Goal: Information Seeking & Learning: Learn about a topic

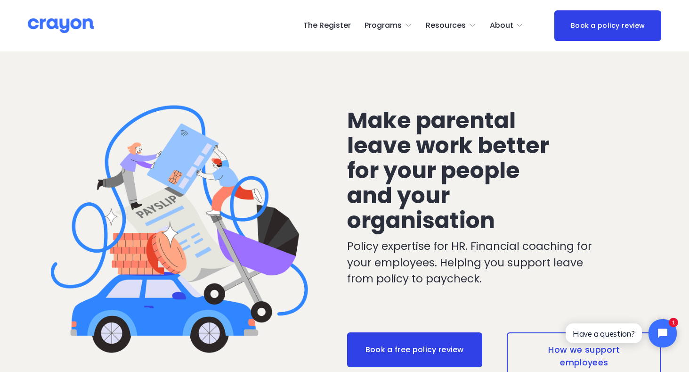
click at [0, 0] on span "Nest: Baby Prep" at bounding box center [0, 0] width 0 height 0
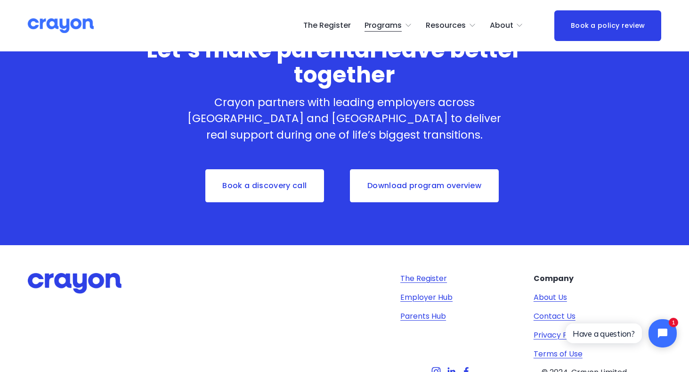
scroll to position [2632, 0]
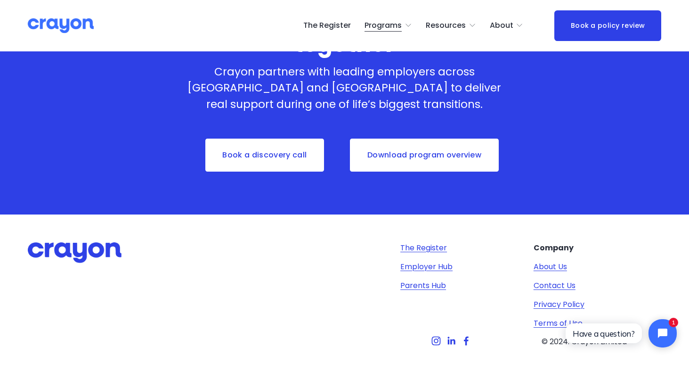
click at [456, 138] on link "Download program overview" at bounding box center [424, 155] width 151 height 35
click at [0, 0] on span "Parent Hub" at bounding box center [0, 0] width 0 height 0
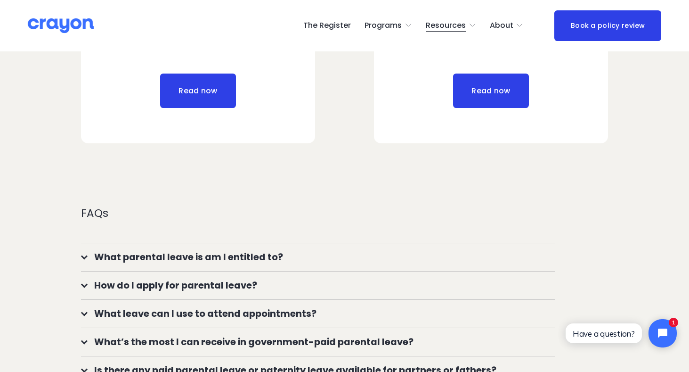
scroll to position [691, 0]
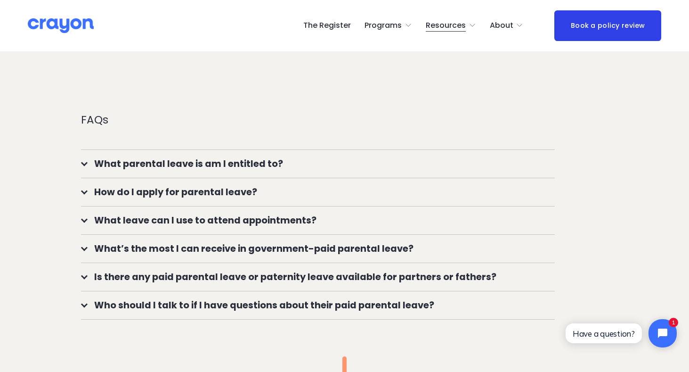
click at [304, 171] on button "What parental leave is am I entitled to?" at bounding box center [318, 164] width 474 height 28
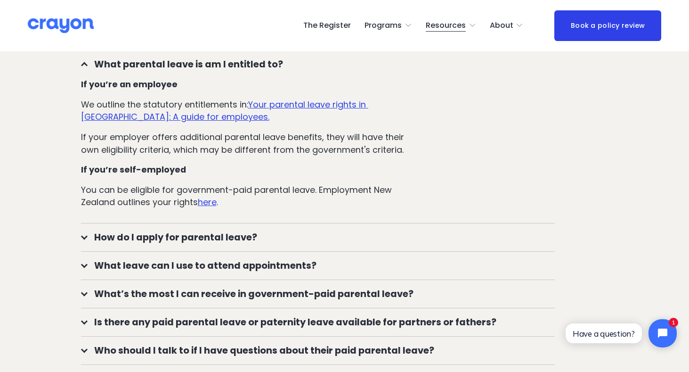
scroll to position [813, 0]
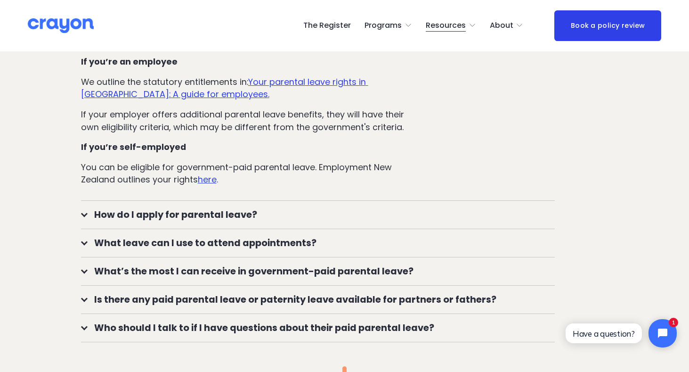
click at [315, 268] on span "What’s the most I can receive in government-paid parental leave?" at bounding box center [322, 271] width 468 height 14
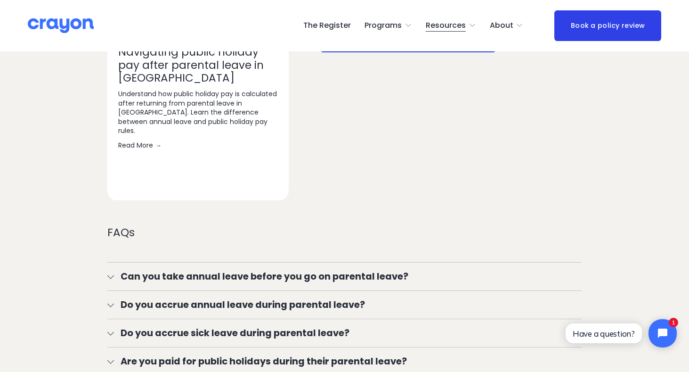
scroll to position [1567, 0]
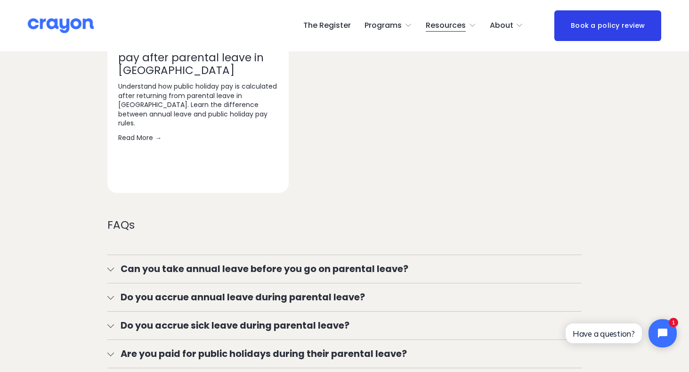
click at [315, 268] on span "Can you take annual leave before you go on parental leave?" at bounding box center [348, 269] width 468 height 14
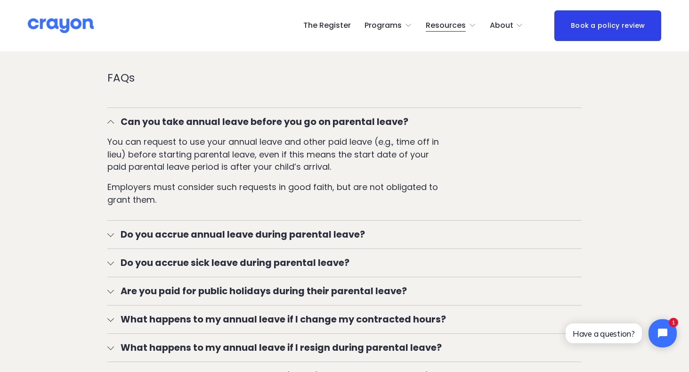
scroll to position [1722, 0]
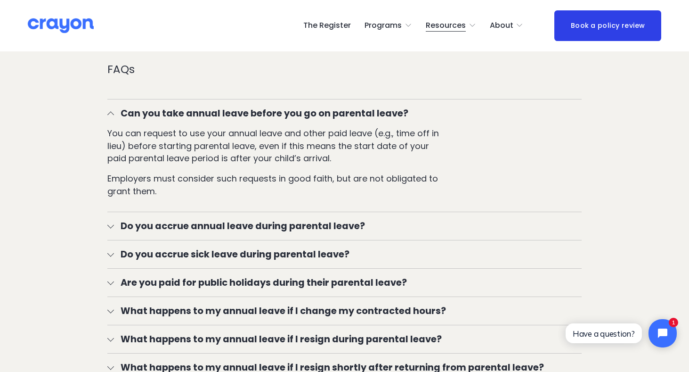
click at [315, 289] on span "Are you paid for public holidays during their parental leave?" at bounding box center [348, 282] width 468 height 14
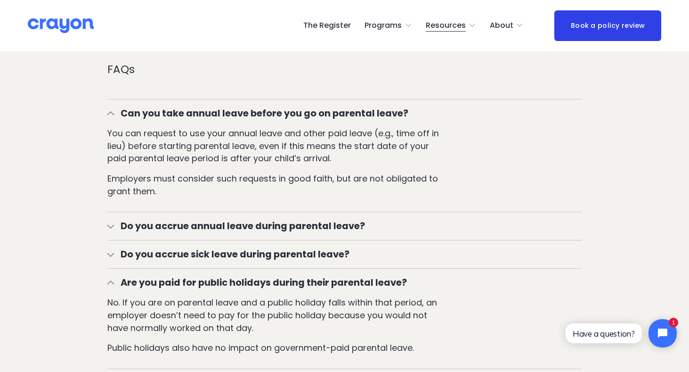
click at [298, 233] on span "Do you accrue annual leave during parental leave?" at bounding box center [348, 226] width 468 height 14
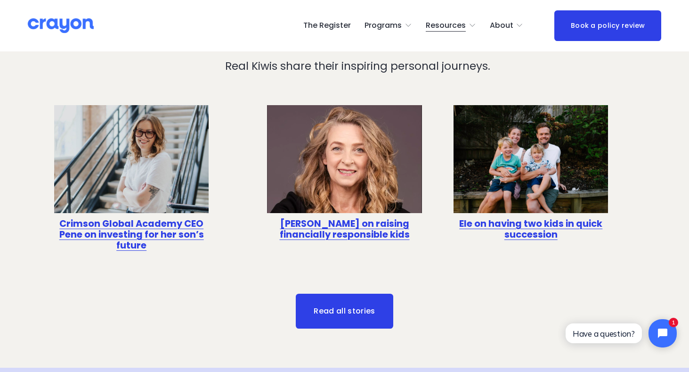
scroll to position [2978, 0]
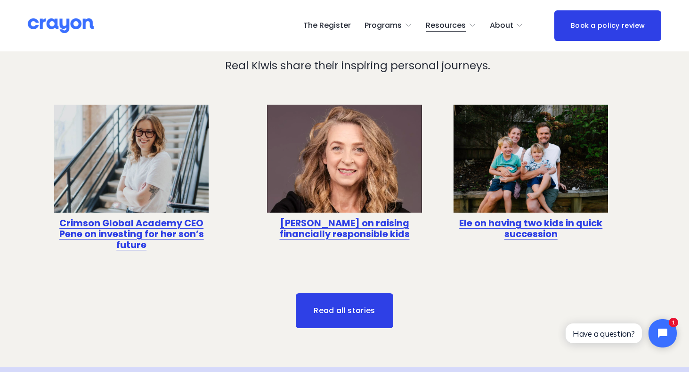
click at [357, 309] on link "Read all stories" at bounding box center [345, 310] width 98 height 35
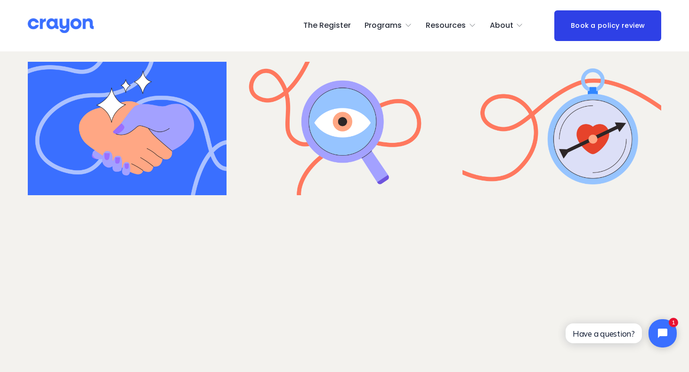
scroll to position [493, 0]
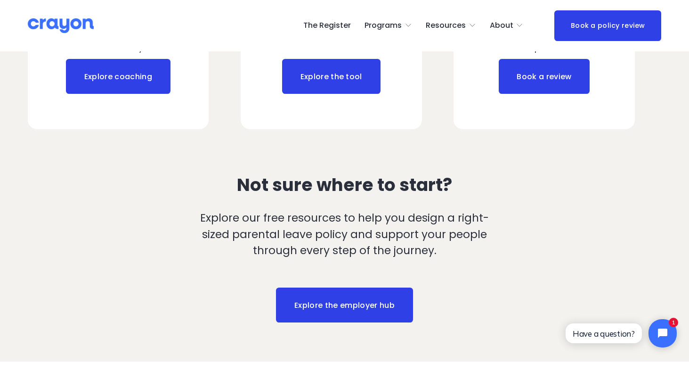
scroll to position [1081, 0]
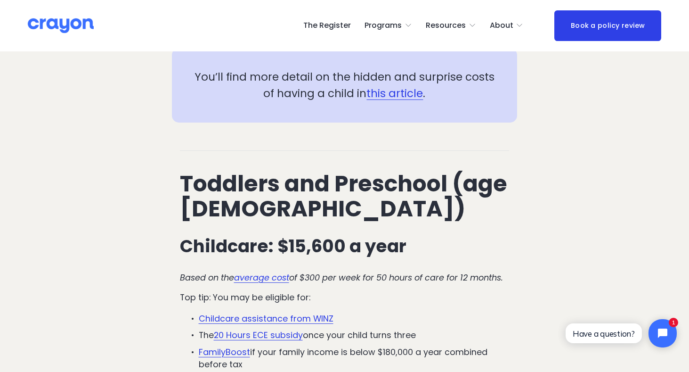
scroll to position [1296, 0]
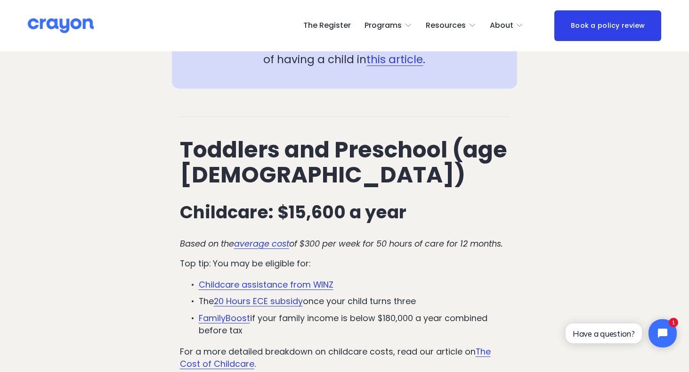
click at [240, 312] on link "FamilyBoost" at bounding box center [224, 318] width 51 height 12
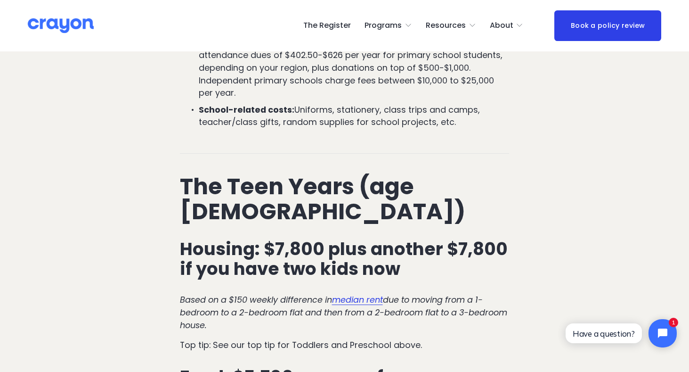
scroll to position [2884, 0]
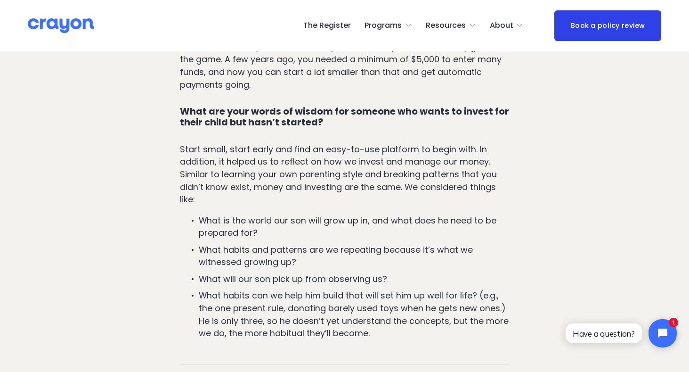
scroll to position [2056, 0]
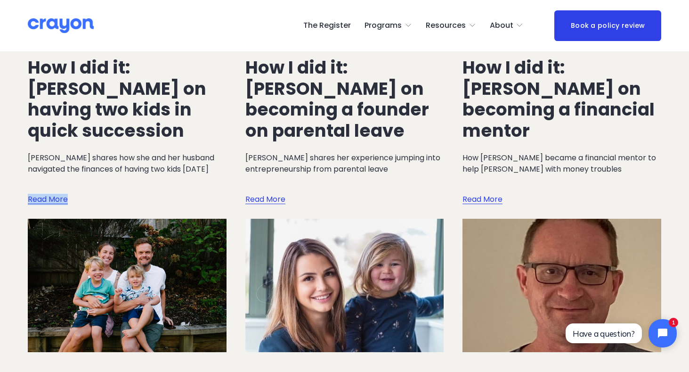
scroll to position [225, 0]
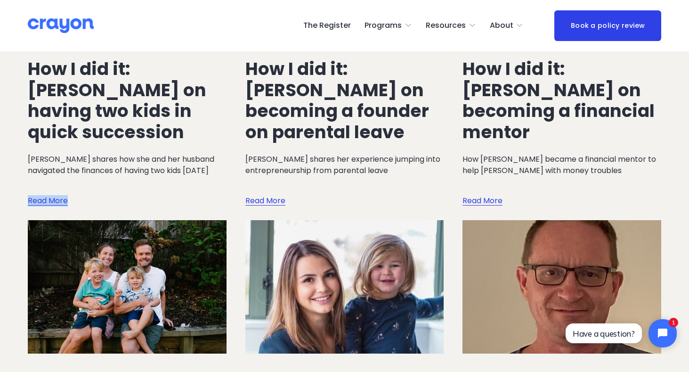
click at [258, 203] on link "Read More" at bounding box center [265, 191] width 40 height 31
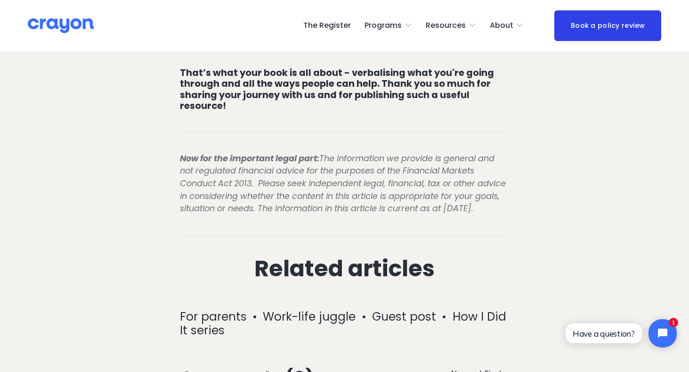
scroll to position [3357, 0]
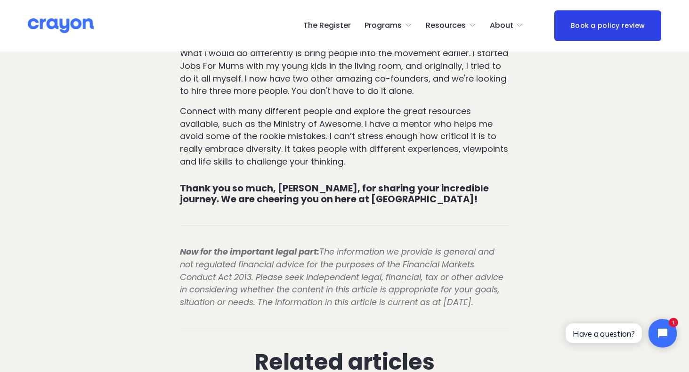
scroll to position [2660, 0]
